Goal: Information Seeking & Learning: Learn about a topic

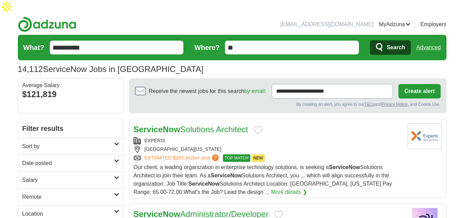
click at [57, 159] on h2 "Date posted" at bounding box center [68, 163] width 92 height 8
click at [46, 175] on link "Last 24 hours" at bounding box center [70, 179] width 97 height 8
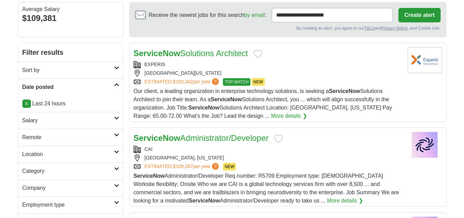
scroll to position [69, 0]
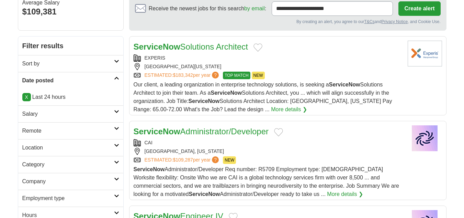
click at [48, 130] on h2 "Remote" at bounding box center [68, 131] width 92 height 8
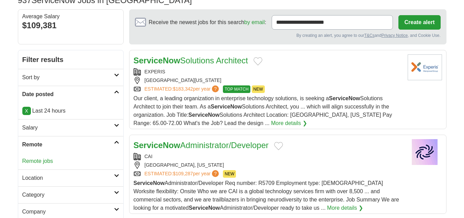
click at [42, 158] on link "Remote jobs" at bounding box center [37, 161] width 31 height 6
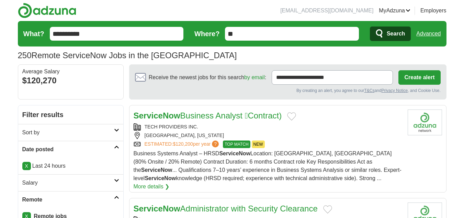
click at [160, 119] on strong "ServiceNow" at bounding box center [157, 115] width 47 height 9
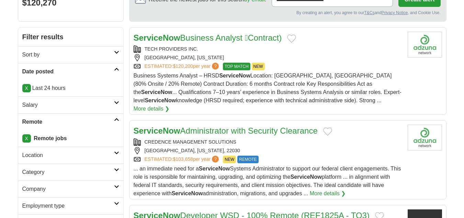
scroll to position [138, 0]
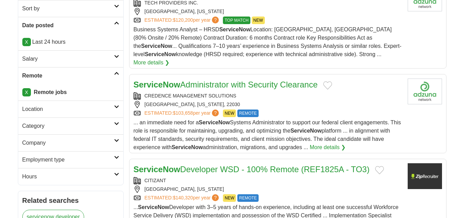
click at [180, 80] on strong "ServiceNow" at bounding box center [157, 84] width 47 height 9
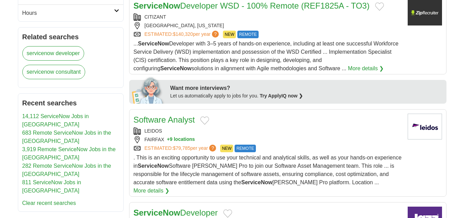
scroll to position [309, 0]
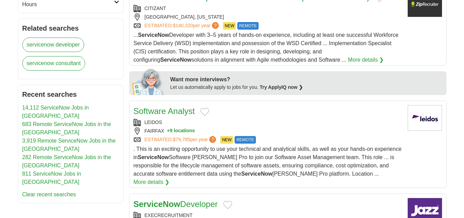
click at [179, 106] on link "Software Analyst" at bounding box center [165, 110] width 62 height 9
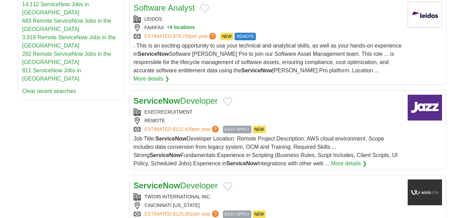
scroll to position [447, 0]
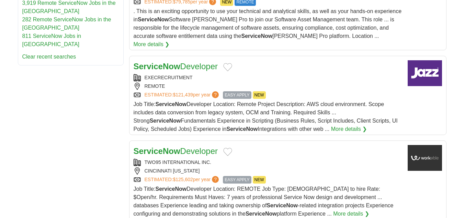
click at [202, 62] on link "ServiceNow Developer" at bounding box center [176, 66] width 84 height 9
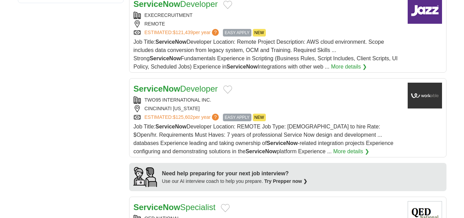
scroll to position [516, 0]
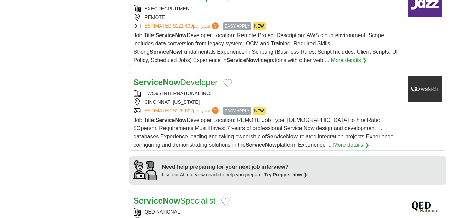
click at [176, 90] on div "TWO95 INTERNATIONAL INC." at bounding box center [268, 93] width 269 height 7
